Goal: Communication & Community: Answer question/provide support

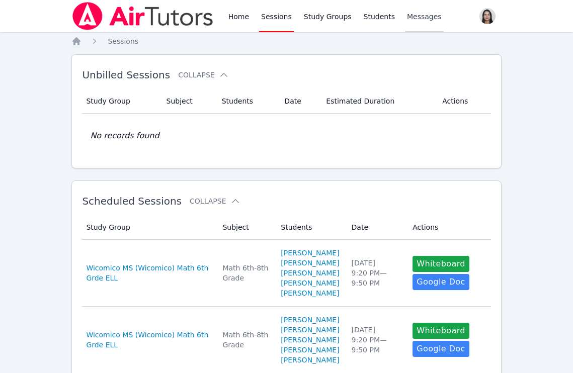
click at [424, 24] on link "Messages" at bounding box center [424, 16] width 39 height 32
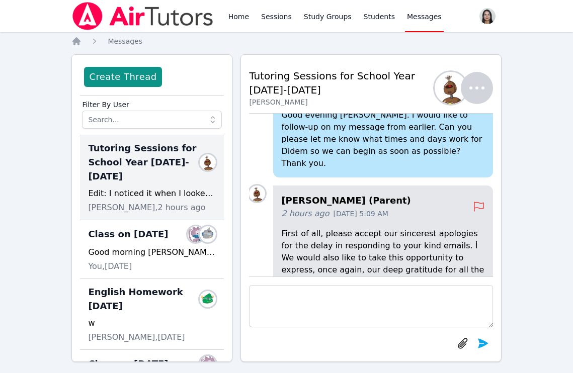
scroll to position [-272, 0]
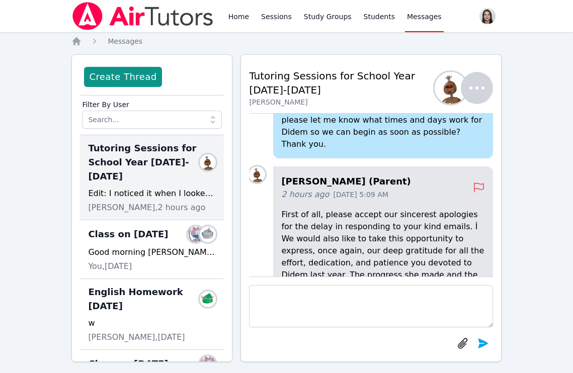
click at [341, 295] on textarea at bounding box center [370, 306] width 243 height 42
click at [261, 293] on textarea "Hi [PERSON_NAME]" at bounding box center [370, 306] width 243 height 42
click at [349, 293] on textarea "Good afternoon [PERSON_NAME]" at bounding box center [370, 306] width 243 height 42
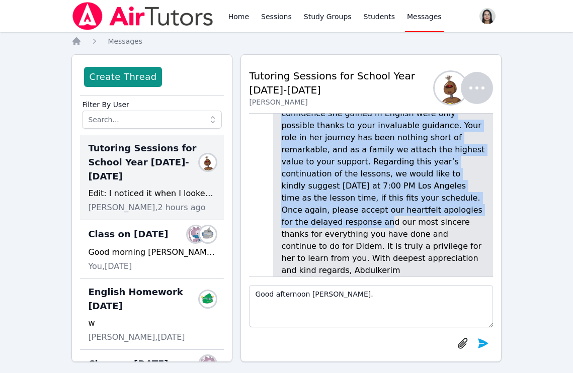
scroll to position [-98, 0]
drag, startPoint x: 281, startPoint y: 179, endPoint x: 347, endPoint y: 269, distance: 111.5
click at [347, 269] on div "[PERSON_NAME] (Parent) 2 hours ago [DATE] 5:09 AM First of all, please accept o…" at bounding box center [382, 139] width 219 height 292
copy p "First of all, please accept our sincerest apologies for the delay in responding…"
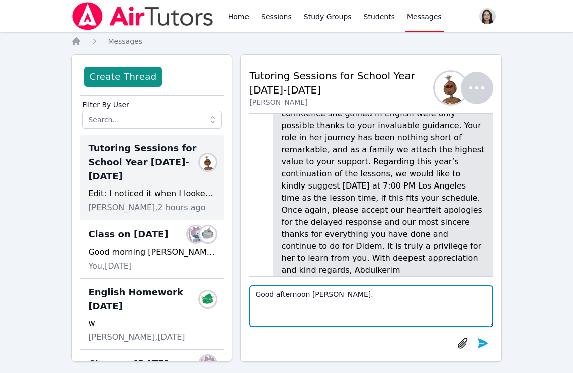
click at [353, 298] on textarea "Good afternoon [PERSON_NAME]." at bounding box center [370, 306] width 243 height 42
paste textarea "Dear [PERSON_NAME], Thank you so much for your kind words. I truly appreciate y…"
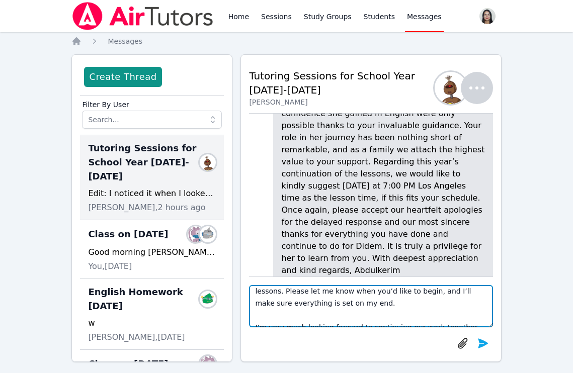
scroll to position [0, 0]
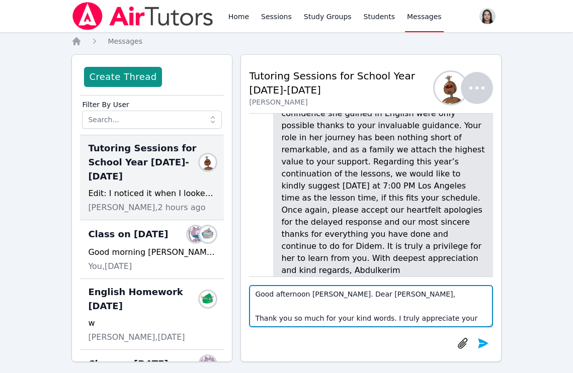
drag, startPoint x: 349, startPoint y: 296, endPoint x: 403, endPoint y: 294, distance: 54.4
click at [403, 294] on textarea "Good afternoon [PERSON_NAME]. Dear [PERSON_NAME], Thank you so much for your ki…" at bounding box center [370, 306] width 243 height 42
click at [365, 295] on textarea "Good afternoon [PERSON_NAME] , Thank you so much for your kind words. I truly a…" at bounding box center [370, 306] width 243 height 42
click at [256, 319] on textarea "Good afternoon [PERSON_NAME]. Thank you so much for your kind words. I truly ap…" at bounding box center [370, 306] width 243 height 42
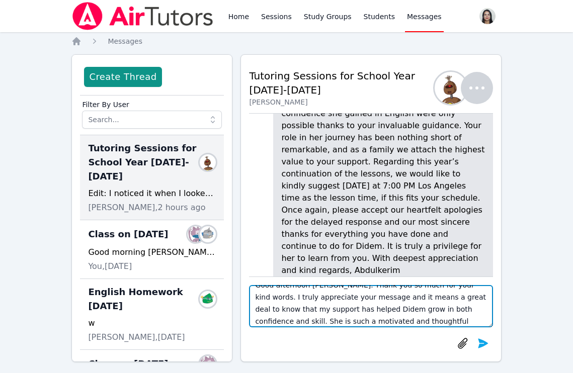
scroll to position [10, 0]
drag, startPoint x: 409, startPoint y: 296, endPoint x: 442, endPoint y: 295, distance: 32.7
click at [442, 295] on textarea "Good afternoon [PERSON_NAME]. Thank you so much for your kind words. I truly ap…" at bounding box center [370, 306] width 243 height 42
drag, startPoint x: 466, startPoint y: 296, endPoint x: 318, endPoint y: 309, distance: 147.9
click at [318, 309] on textarea "Good afternoon [PERSON_NAME]. Thank you so much for your kind words. I truly ap…" at bounding box center [370, 306] width 243 height 42
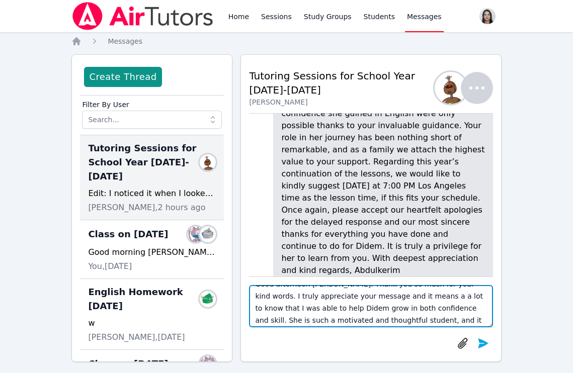
type textarea "Good afternoon [PERSON_NAME]. Thank you so much for your kind words. I truly ap…"
